Goal: Check status: Check status

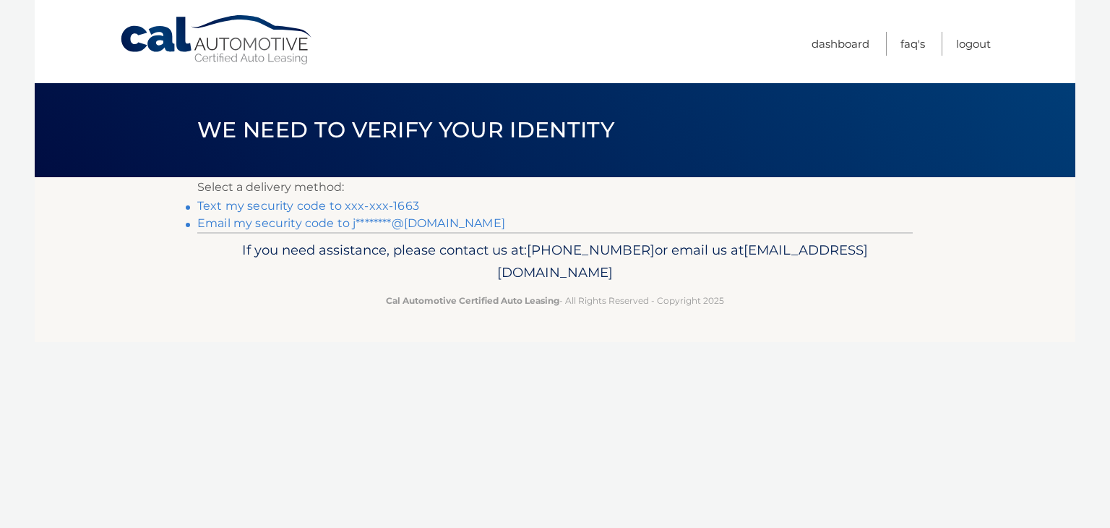
click at [376, 205] on link "Text my security code to xxx-xxx-1663" at bounding box center [308, 206] width 222 height 14
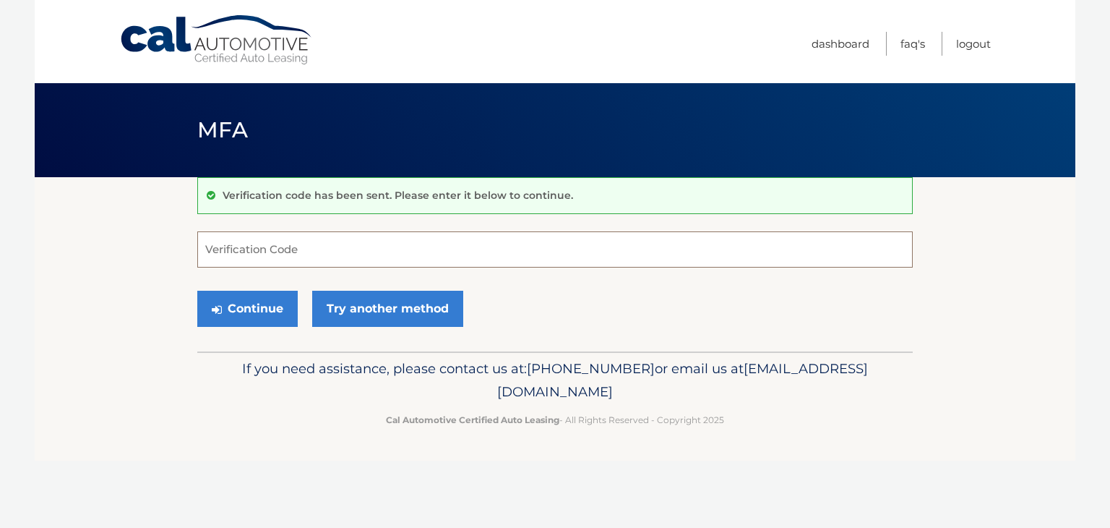
click at [331, 255] on input "Verification Code" at bounding box center [554, 249] width 715 height 36
type input "307142"
click at [197, 291] on button "Continue" at bounding box center [247, 309] width 100 height 36
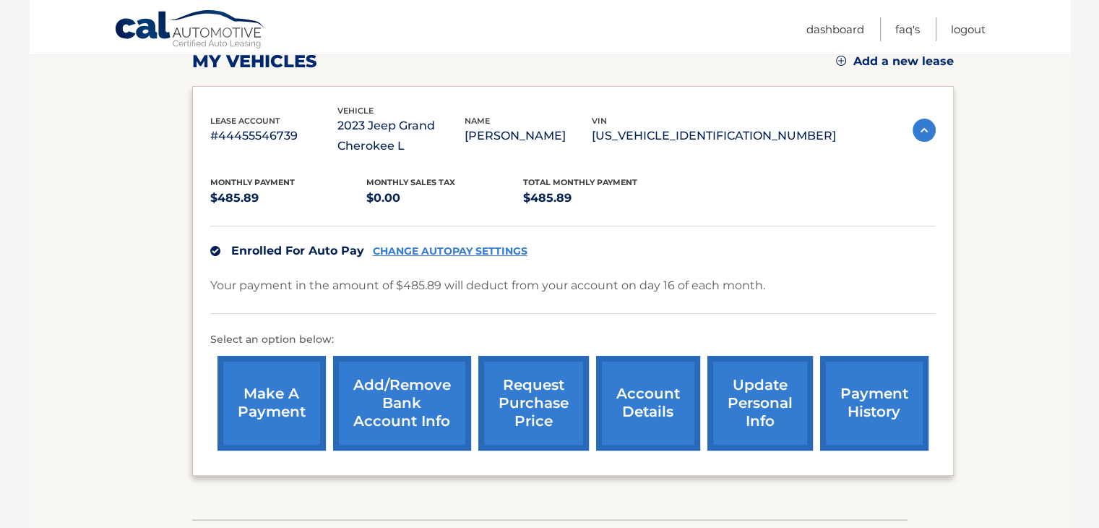
scroll to position [231, 0]
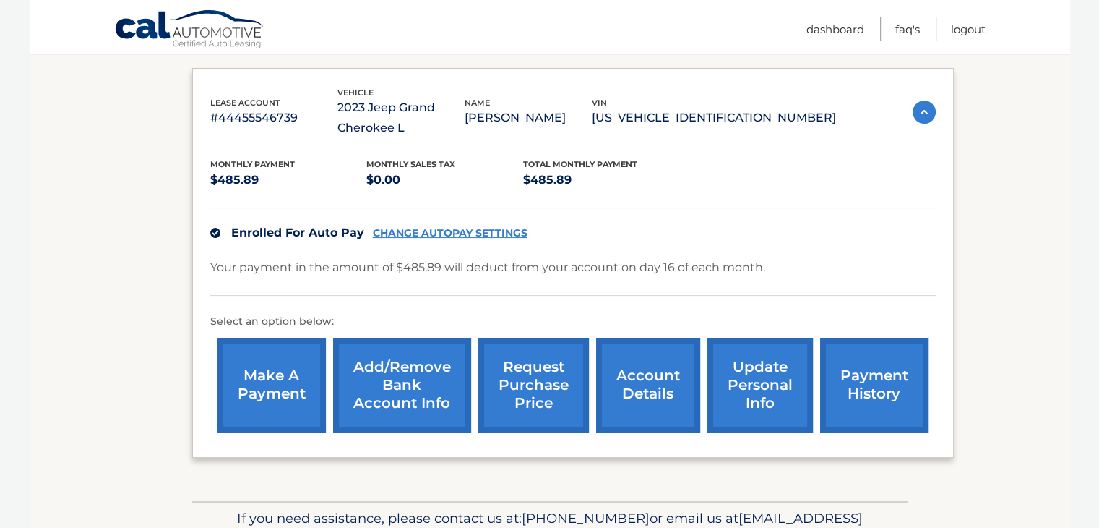
click at [666, 364] on link "account details" at bounding box center [648, 384] width 104 height 95
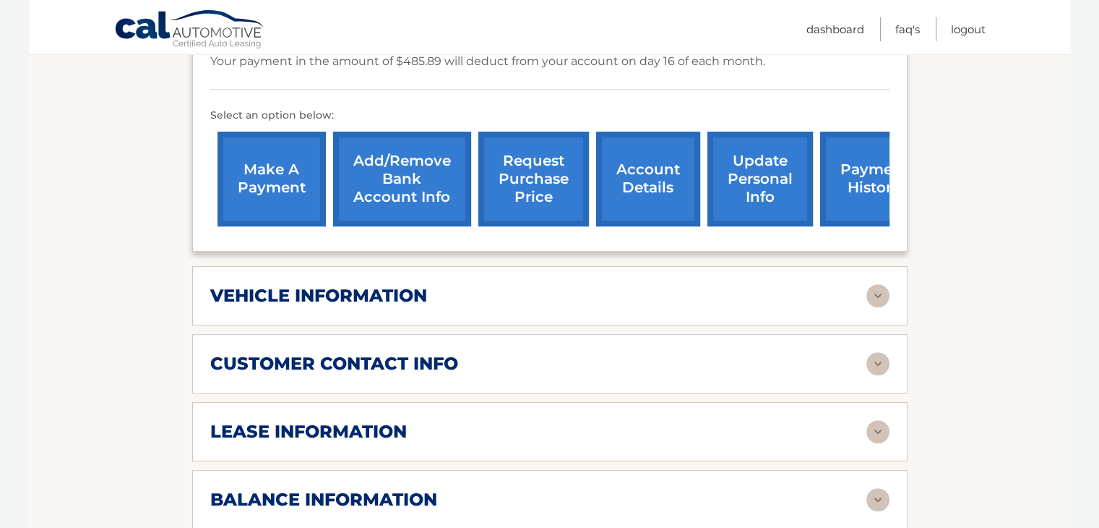
scroll to position [486, 0]
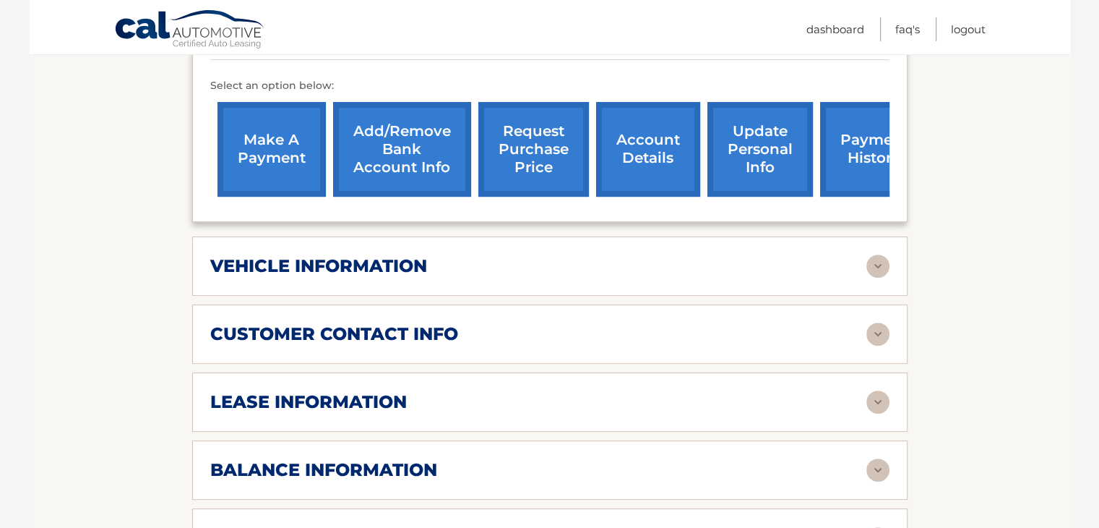
click at [866, 267] on img at bounding box center [877, 265] width 23 height 23
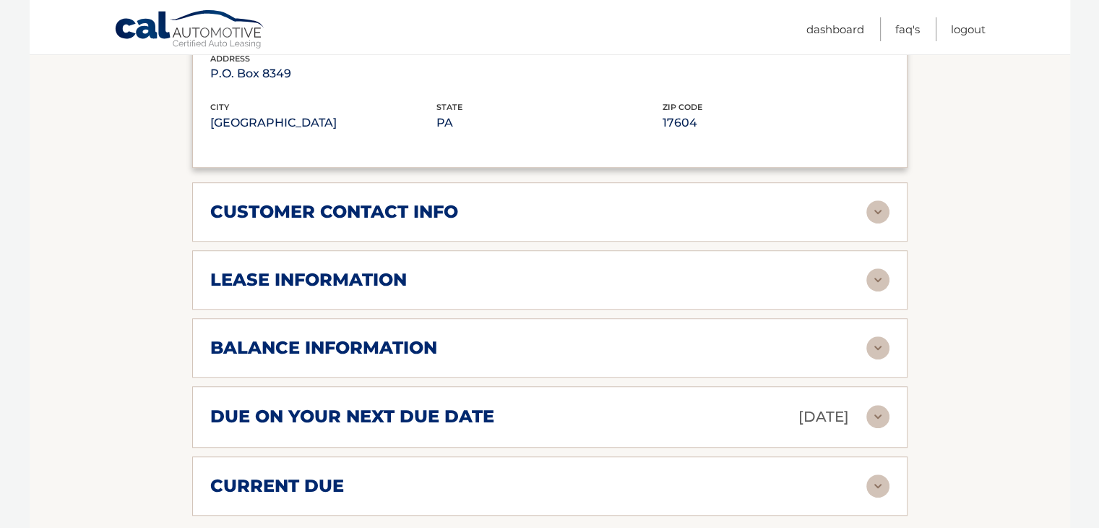
scroll to position [977, 0]
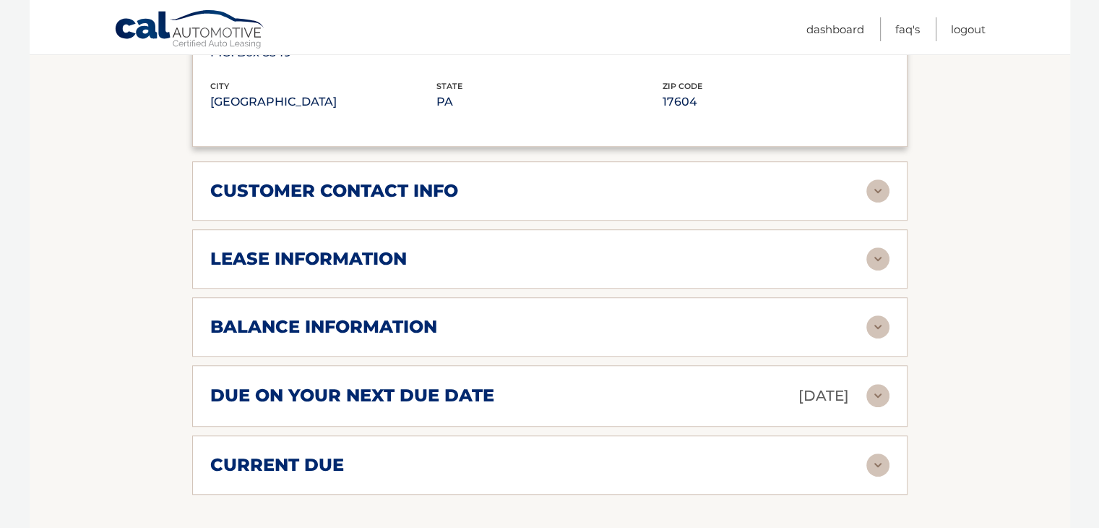
click at [875, 257] on img at bounding box center [877, 258] width 23 height 23
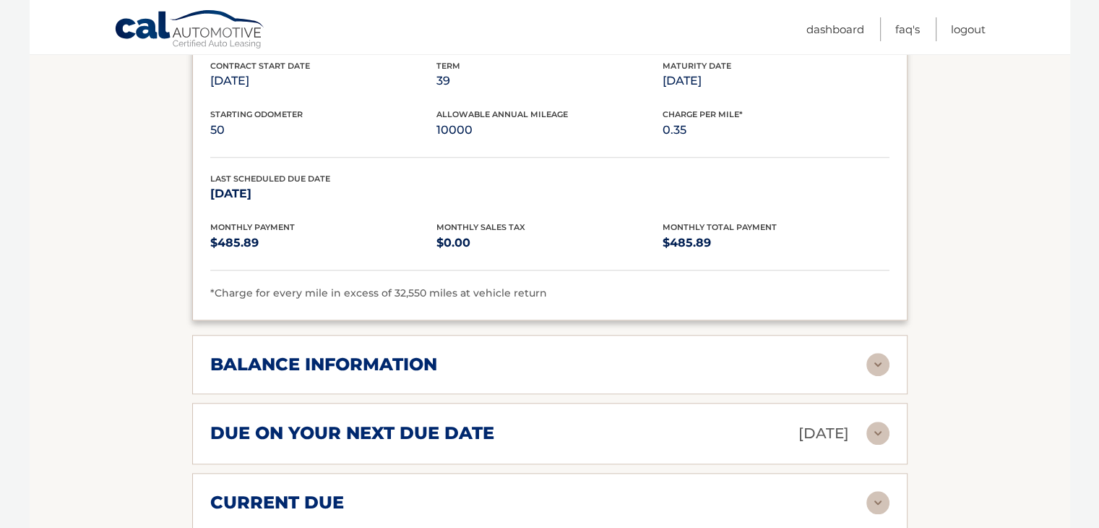
scroll to position [1208, 0]
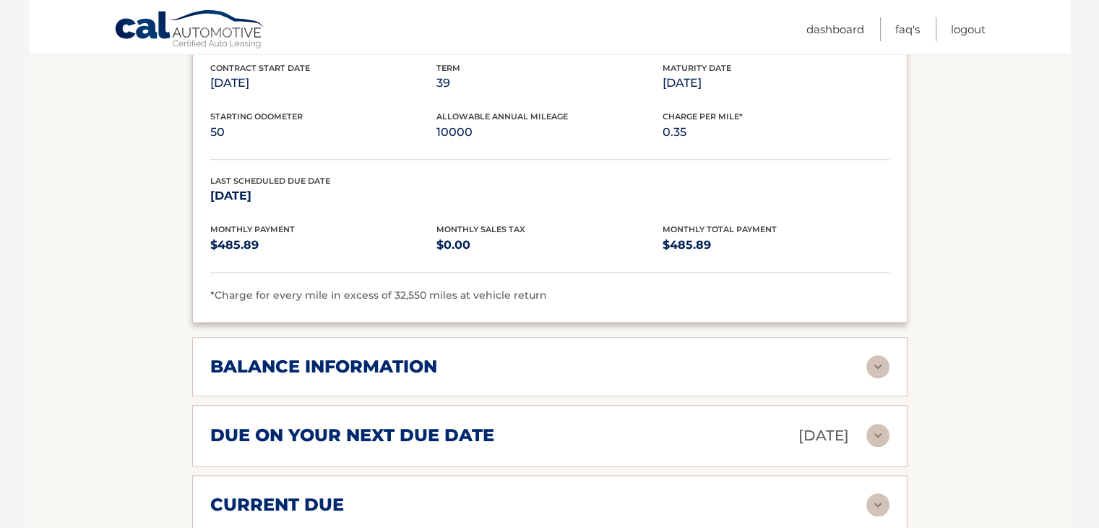
click at [870, 356] on img at bounding box center [877, 366] width 23 height 23
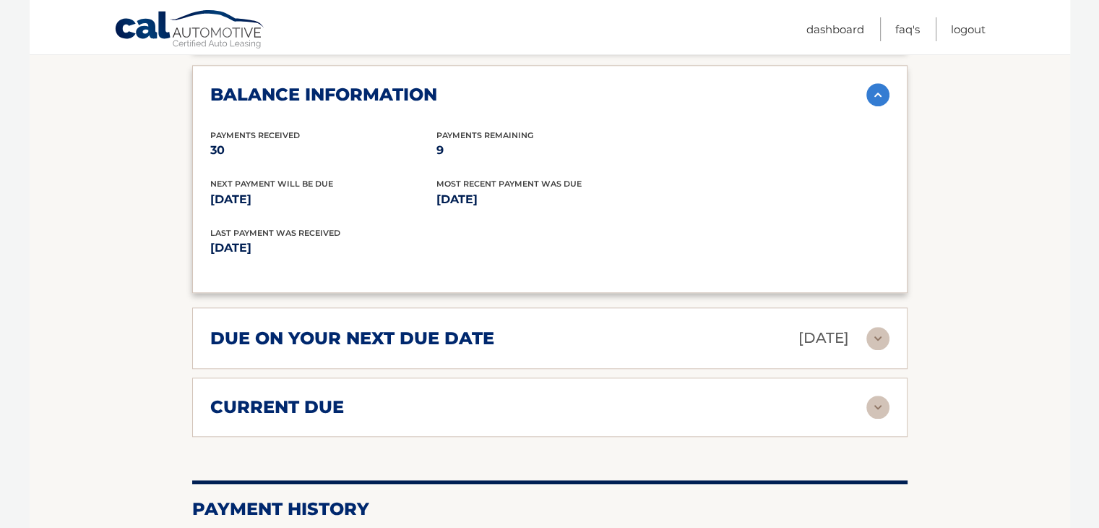
scroll to position [1497, 0]
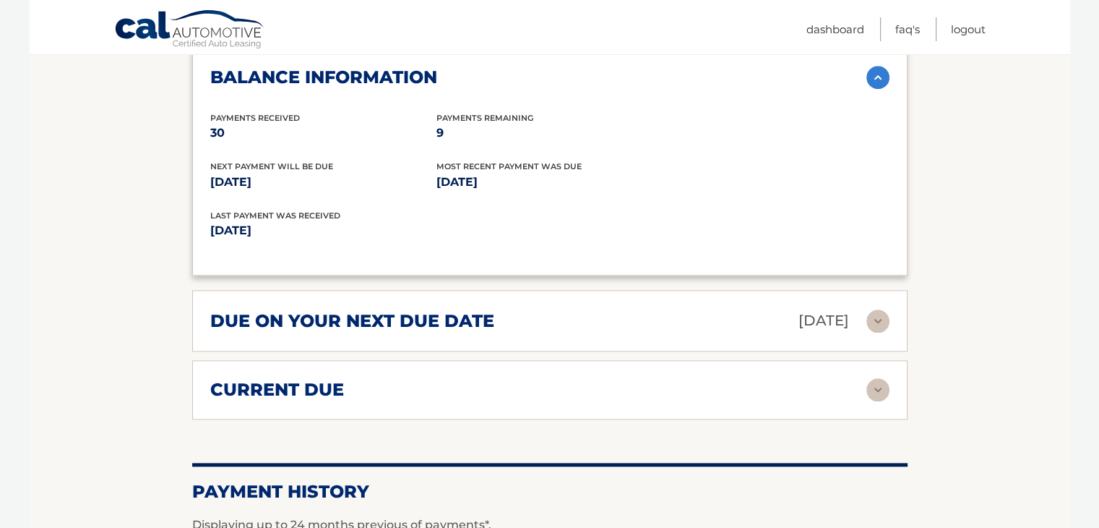
click at [884, 316] on img at bounding box center [877, 320] width 23 height 23
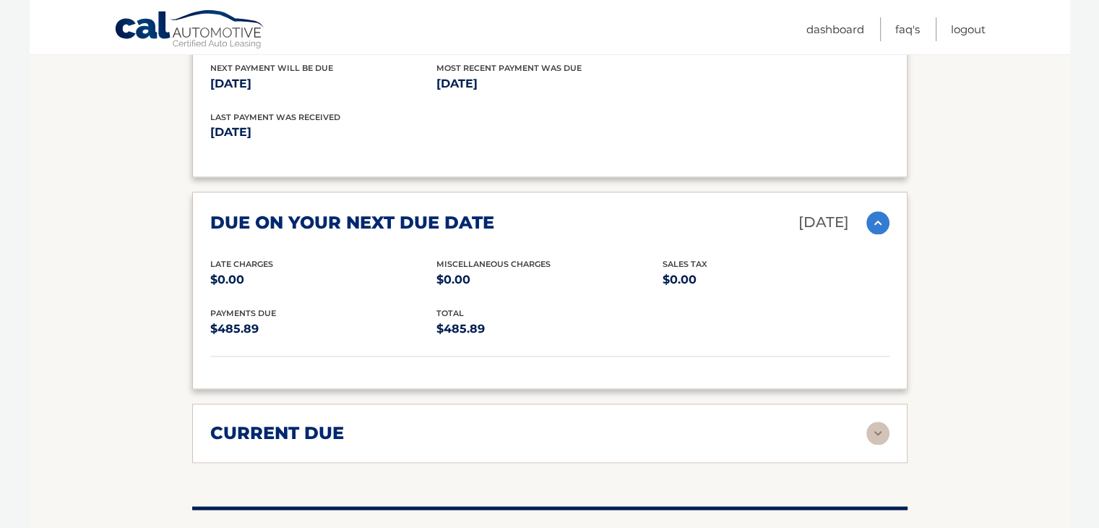
scroll to position [1613, 0]
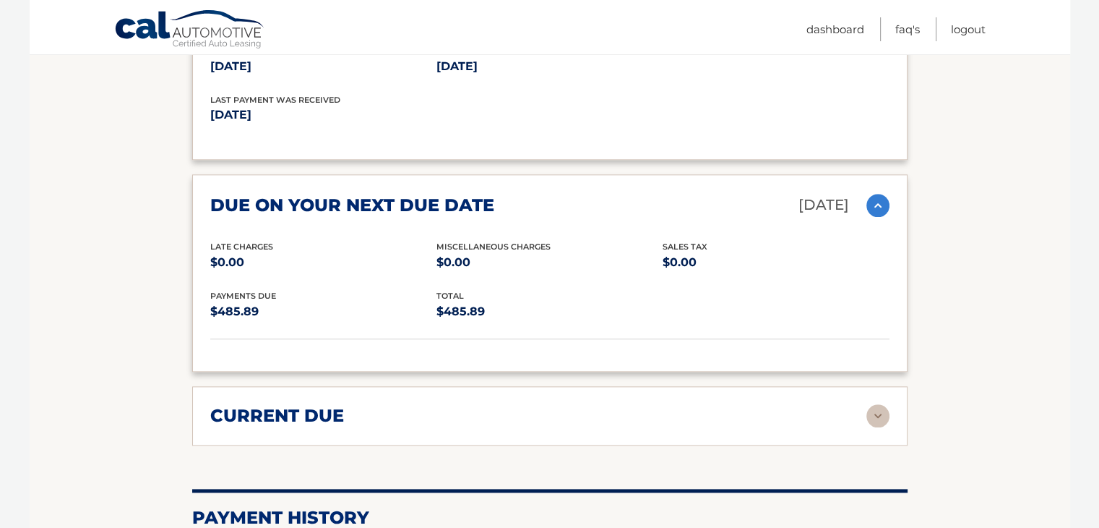
click at [877, 415] on img at bounding box center [877, 415] width 23 height 23
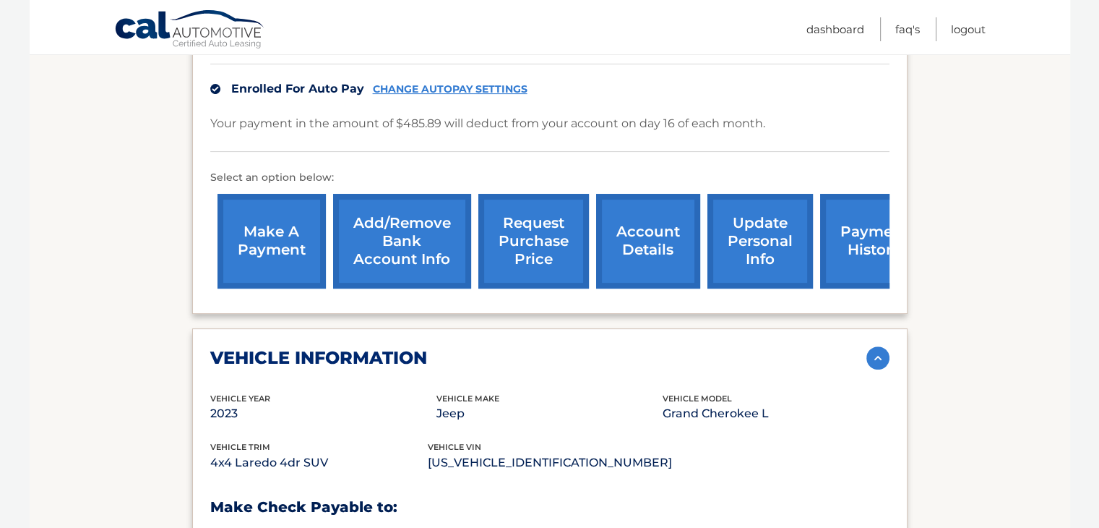
scroll to position [367, 0]
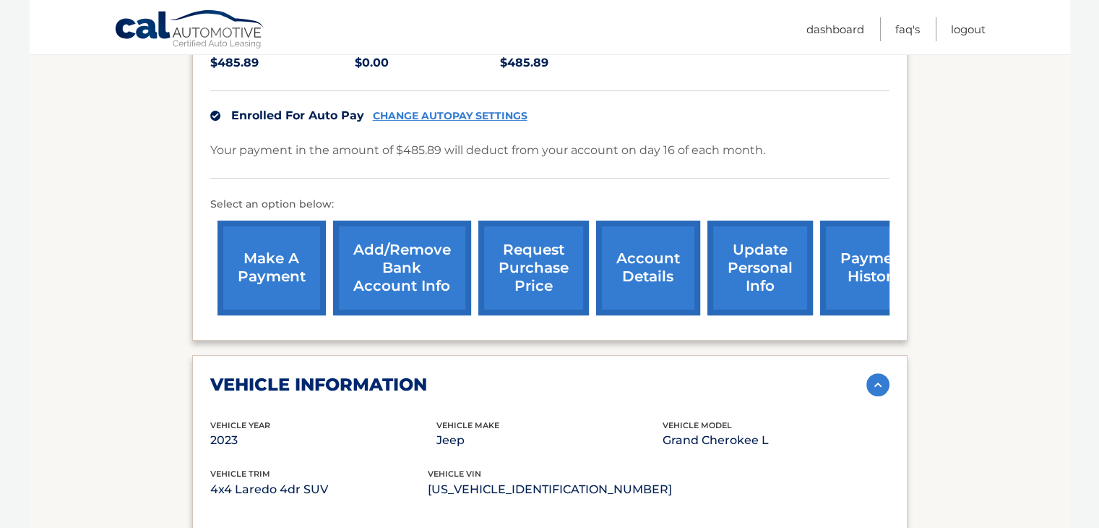
click at [525, 265] on link "request purchase price" at bounding box center [533, 267] width 111 height 95
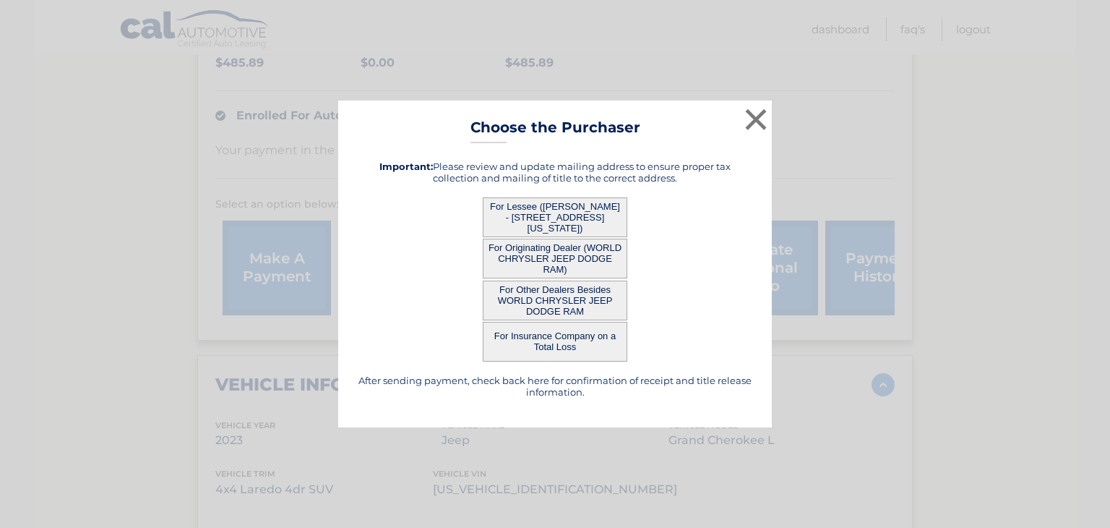
click at [584, 298] on button "For Other Dealers Besides WORLD CHRYSLER JEEP DODGE RAM" at bounding box center [555, 300] width 145 height 40
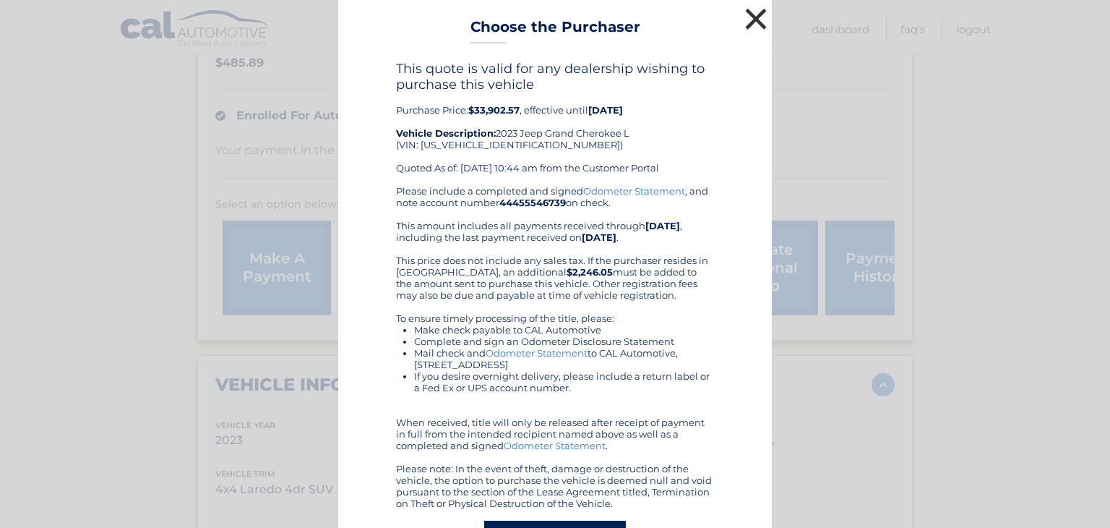
click at [757, 24] on button "×" at bounding box center [755, 18] width 29 height 29
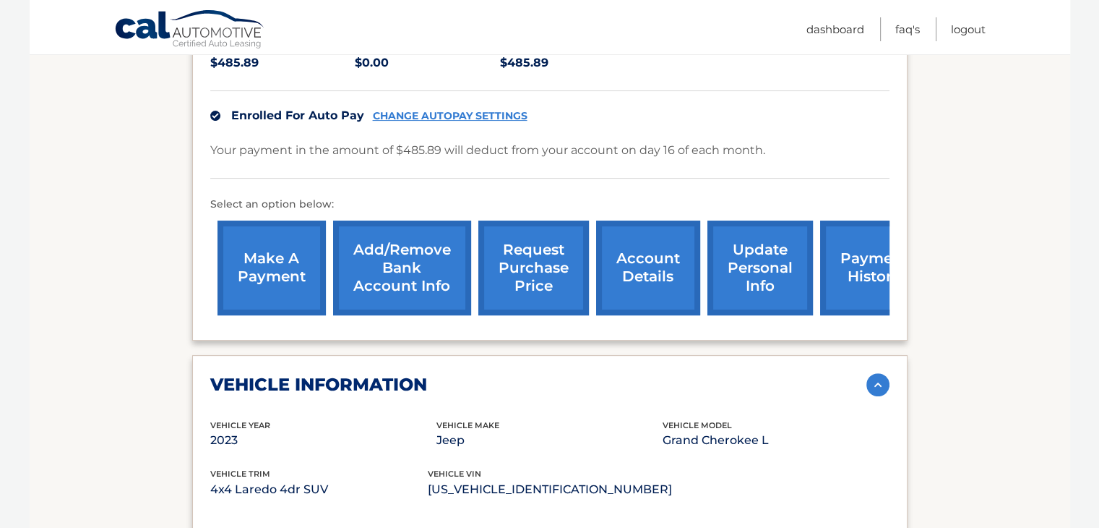
click at [507, 256] on link "request purchase price" at bounding box center [533, 267] width 111 height 95
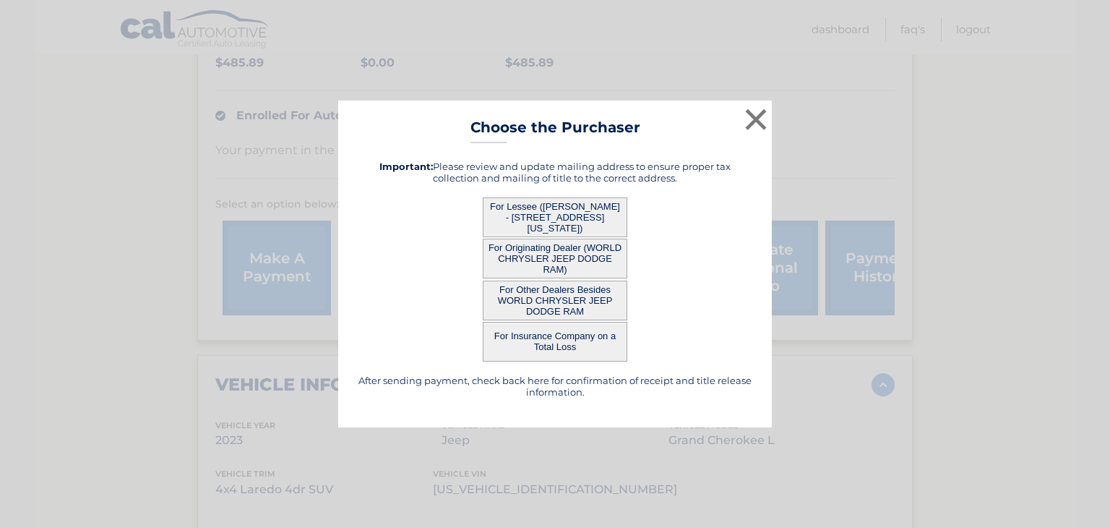
click at [534, 229] on button "For Lessee (JESSICA STROSS - 386 RIDGEWOOD BLVD, , WASHINGTON TOWNSHIP, NJ 0767…" at bounding box center [555, 217] width 145 height 40
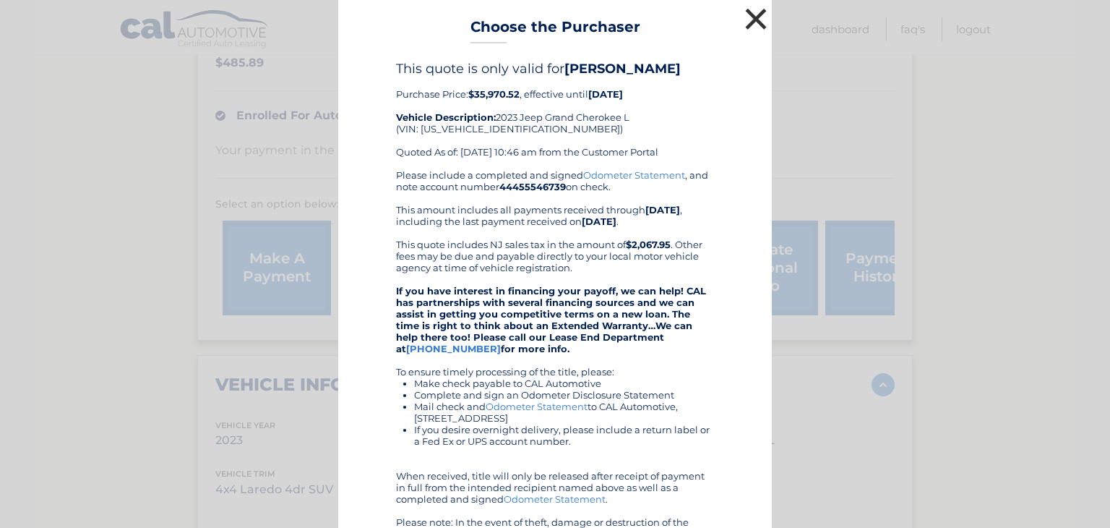
click at [744, 22] on button "×" at bounding box center [755, 18] width 29 height 29
